Goal: Communication & Community: Answer question/provide support

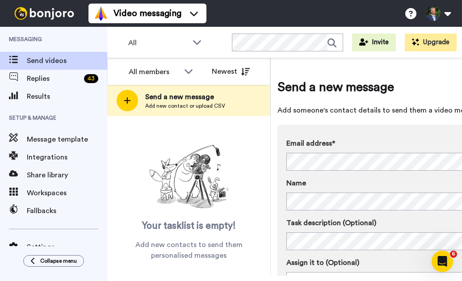
click at [395, 137] on div "Email address* No search result for ‘ [PERSON_NAME][EMAIL_ADDRESS][DOMAIN_NAME]…" at bounding box center [404, 227] width 254 height 205
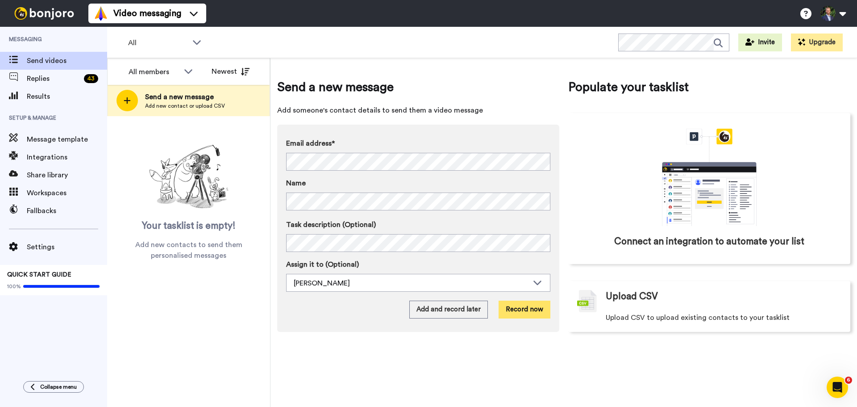
click at [461, 280] on button "Record now" at bounding box center [525, 309] width 52 height 18
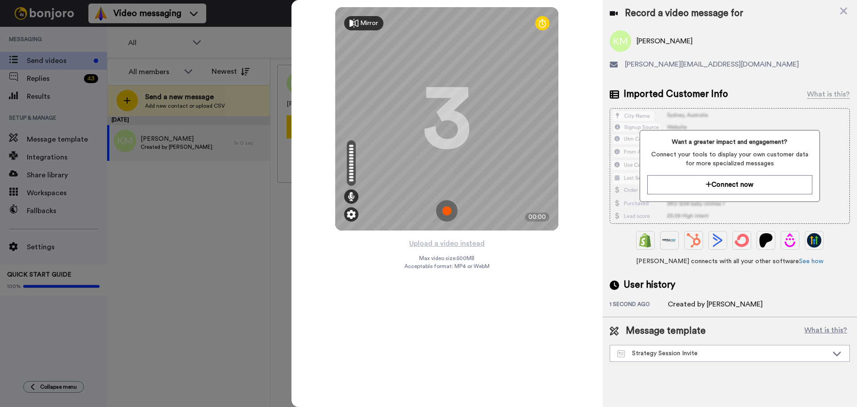
click at [349, 216] on img at bounding box center [351, 214] width 9 height 9
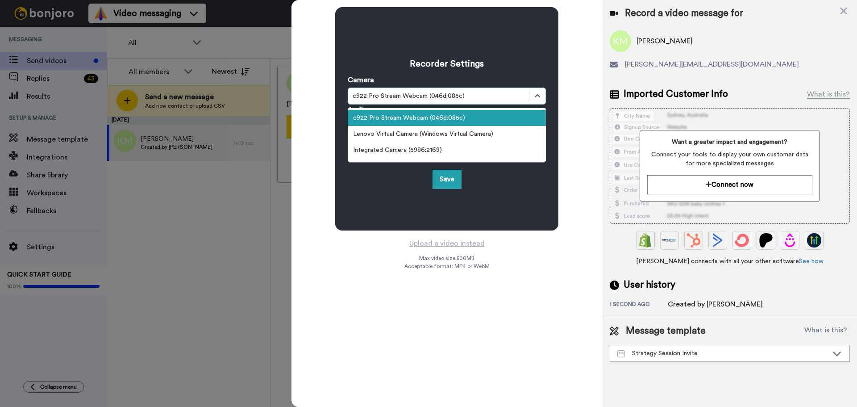
click at [376, 99] on div "c922 Pro Stream Webcam (046d:085c)" at bounding box center [439, 96] width 172 height 9
click at [394, 79] on div "Camera option c922 Pro Stream Webcam (046d:085c) selected, 1 of 4. 4 results av…" at bounding box center [447, 90] width 198 height 30
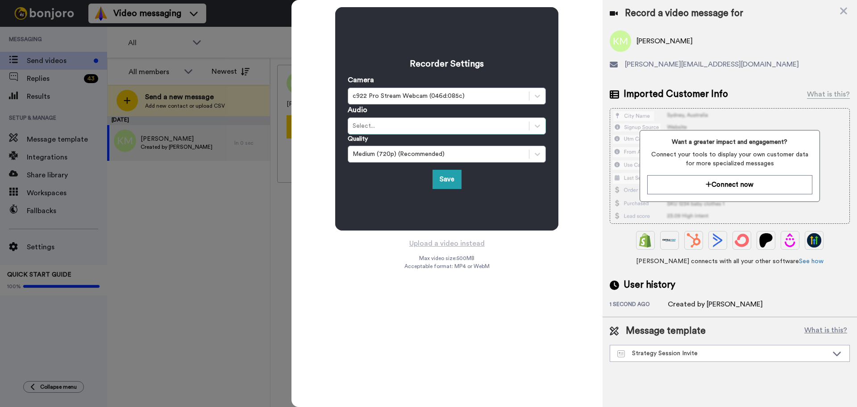
click at [408, 131] on div "Select..." at bounding box center [447, 125] width 198 height 17
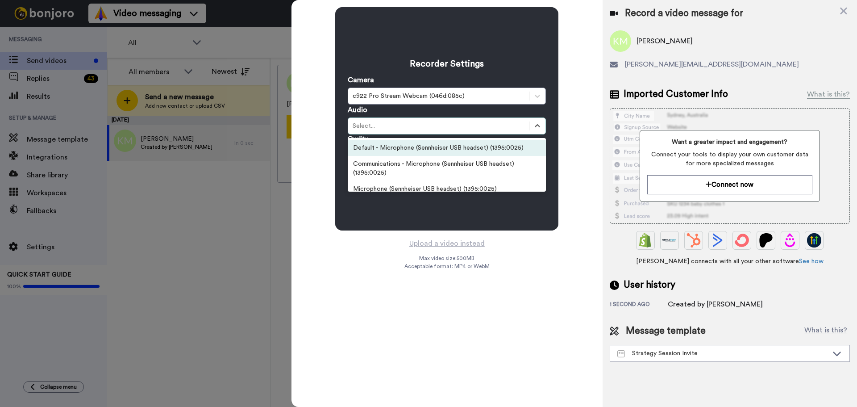
click at [408, 155] on div "Default - Microphone (Sennheiser USB headset) (1395:0025)" at bounding box center [447, 148] width 198 height 16
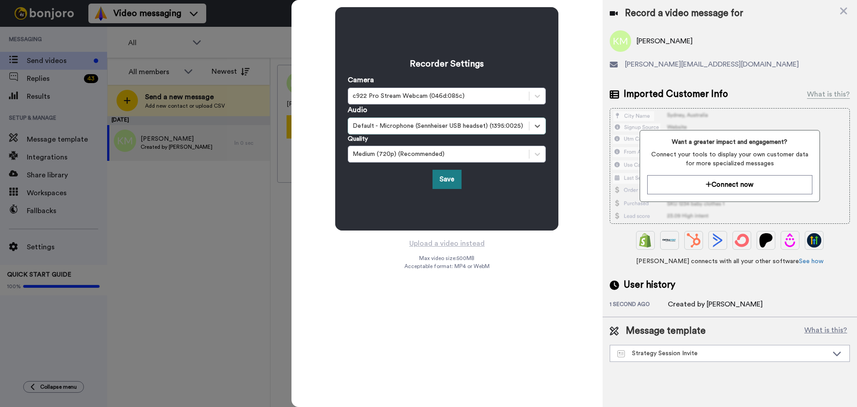
click at [442, 177] on button "Save" at bounding box center [447, 179] width 29 height 19
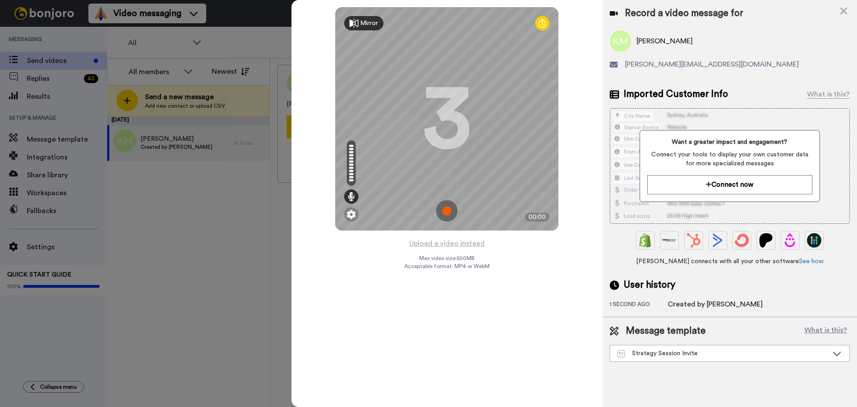
click at [450, 210] on img at bounding box center [446, 210] width 21 height 21
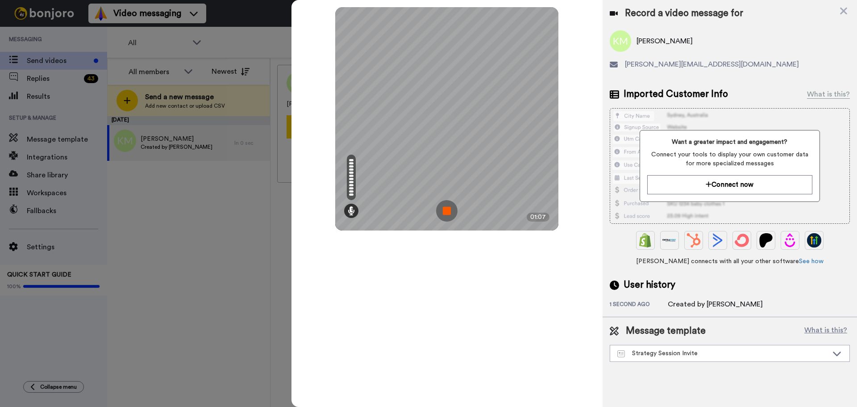
click at [448, 208] on img at bounding box center [446, 210] width 21 height 21
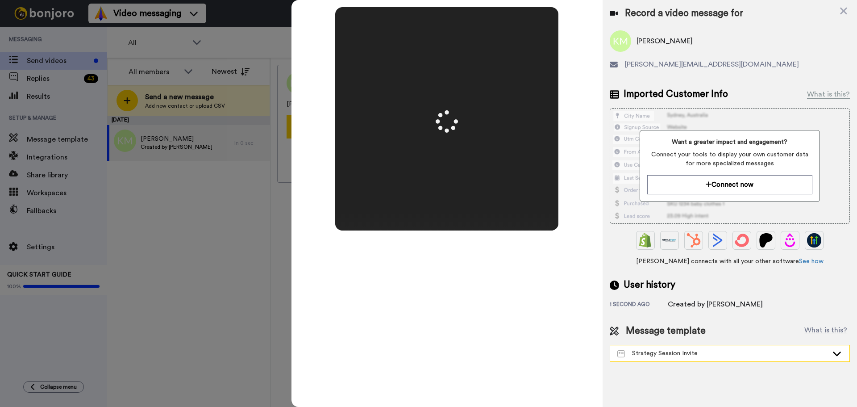
click at [461, 280] on div "Strategy Session Invite" at bounding box center [722, 353] width 211 height 9
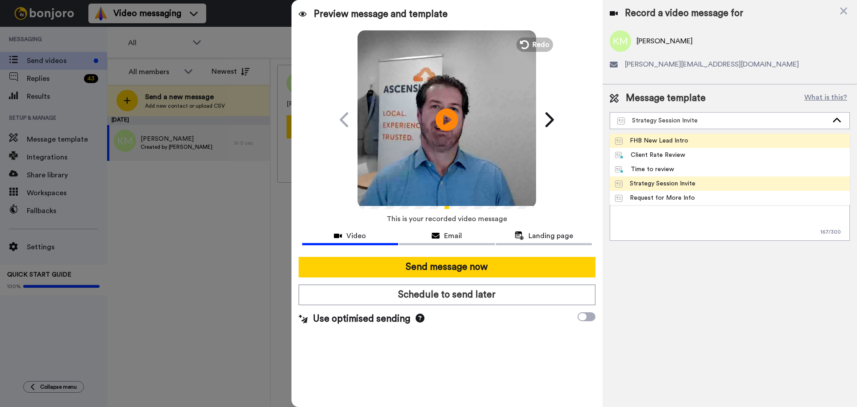
click at [461, 142] on div "FHB New Lead Intro" at bounding box center [651, 140] width 73 height 9
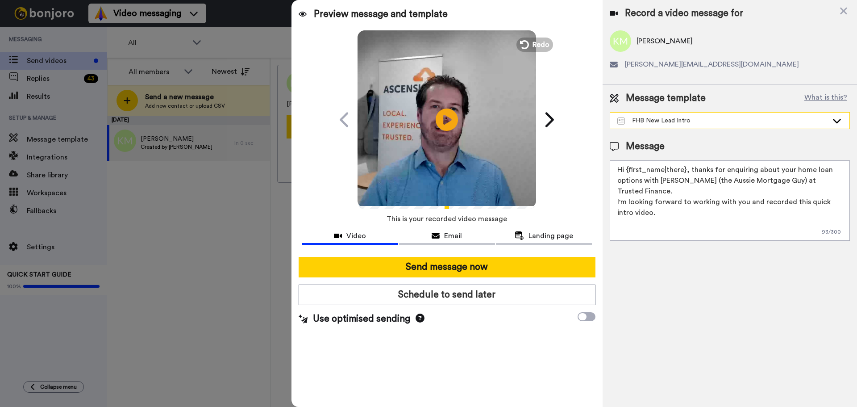
click at [461, 116] on div "FHB New Lead Intro" at bounding box center [722, 120] width 211 height 9
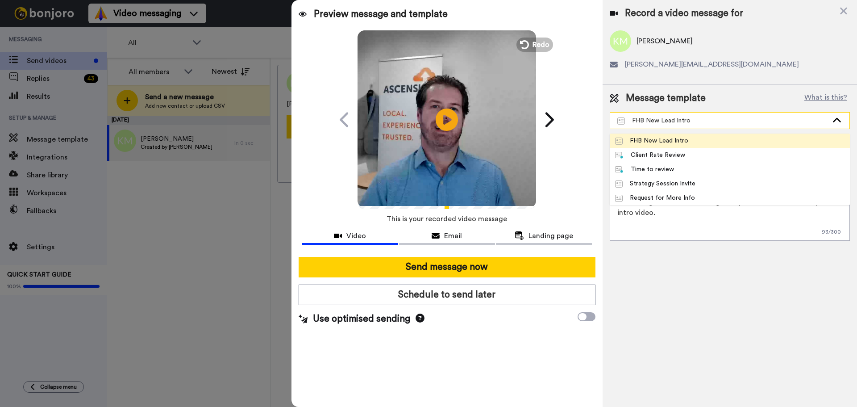
click at [461, 116] on div "FHB New Lead Intro" at bounding box center [729, 120] width 239 height 16
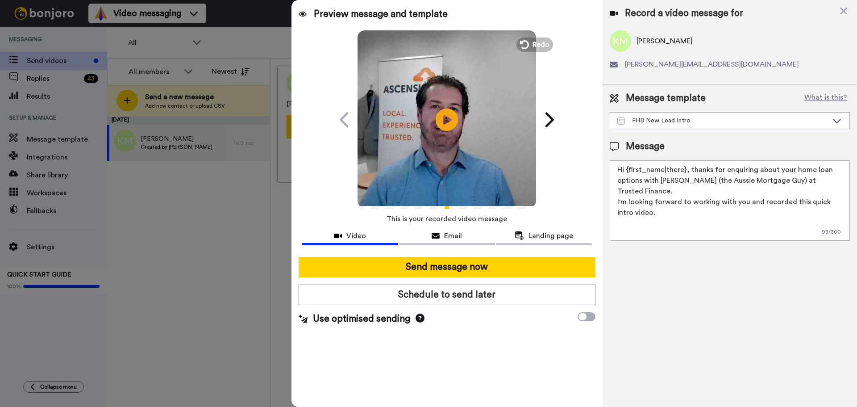
drag, startPoint x: 642, startPoint y: 178, endPoint x: 829, endPoint y: 177, distance: 186.6
click at [461, 177] on textarea "Hi {first_name|there}, thanks for enquiring about your home loan options with […" at bounding box center [730, 200] width 240 height 80
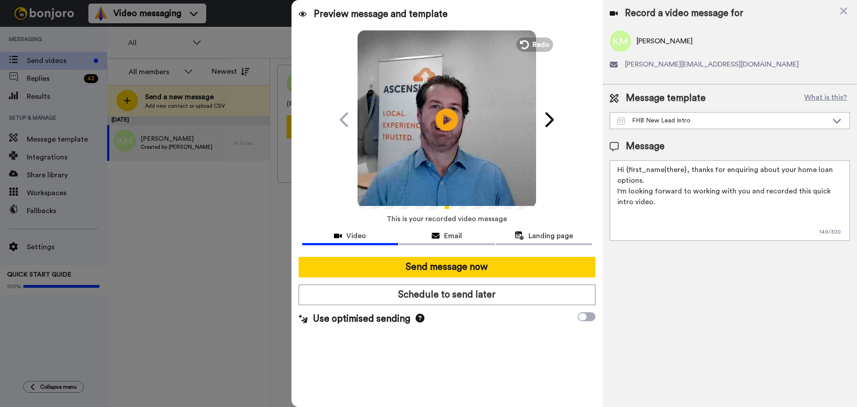
click at [461, 182] on textarea "Hi {first_name|there}, thanks for enquiring about your home loan options. I'm l…" at bounding box center [730, 200] width 240 height 80
type textarea "Hi {first_name|there}, thanks for enquiring about your home loan options. I'm l…"
click at [454, 118] on icon at bounding box center [447, 120] width 24 height 24
click at [451, 117] on icon "Play/Pause" at bounding box center [447, 119] width 24 height 42
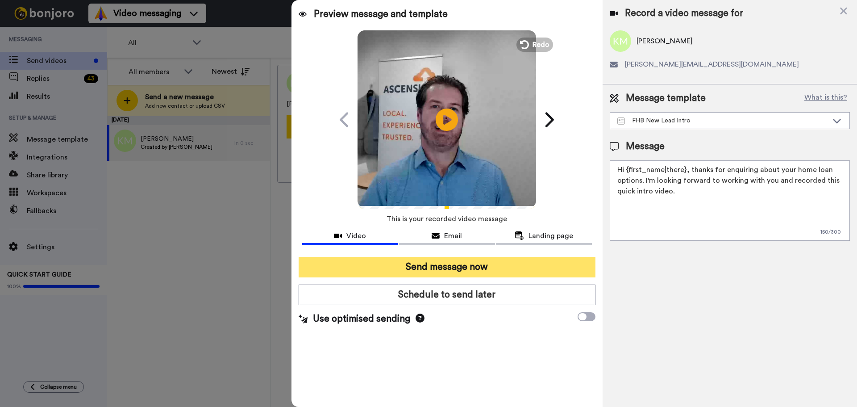
click at [461, 267] on button "Send message now" at bounding box center [447, 267] width 297 height 21
